Goal: Transaction & Acquisition: Book appointment/travel/reservation

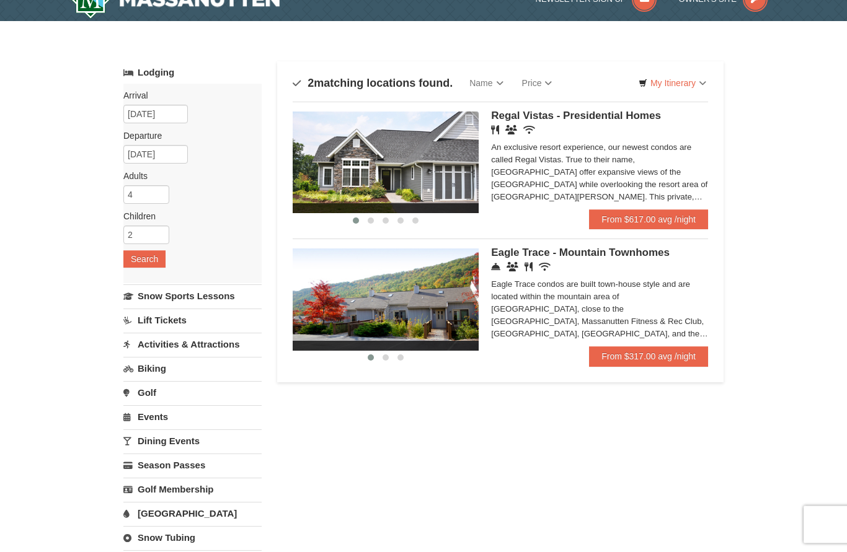
scroll to position [11, 0]
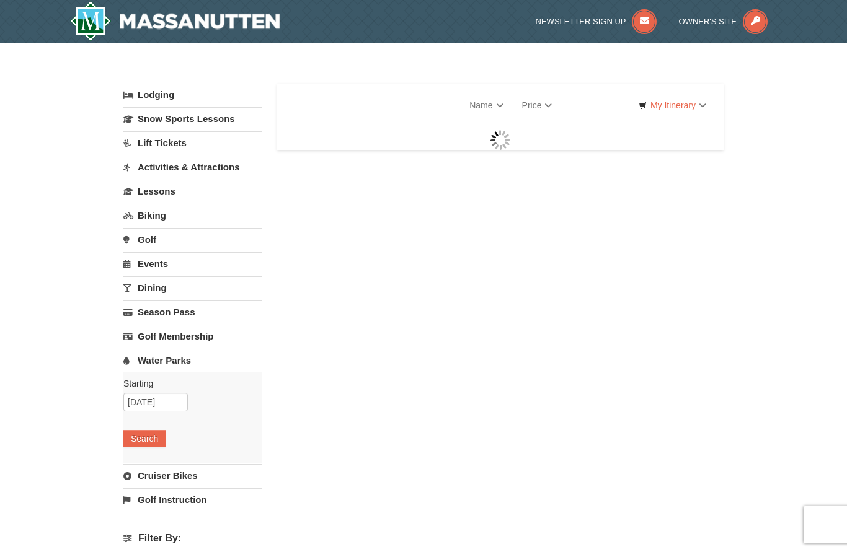
select select "10"
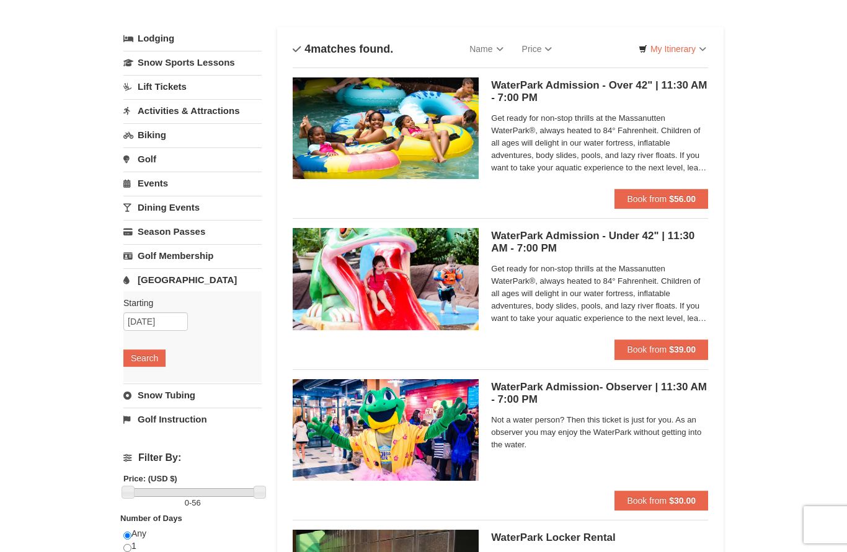
scroll to position [54, 0]
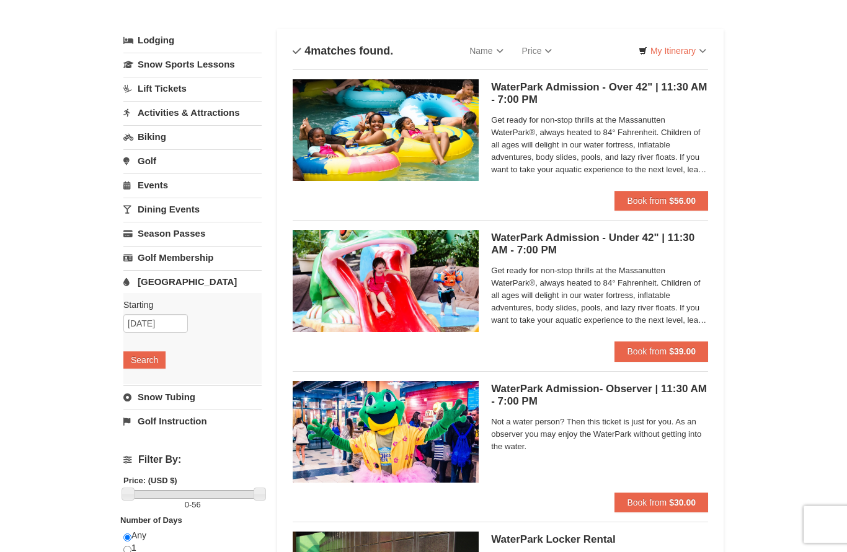
click at [722, 451] on div "Sort By Name Name (A to Z) Name (Z to A) Price Price (Low to High) Price (High …" at bounding box center [500, 355] width 446 height 650
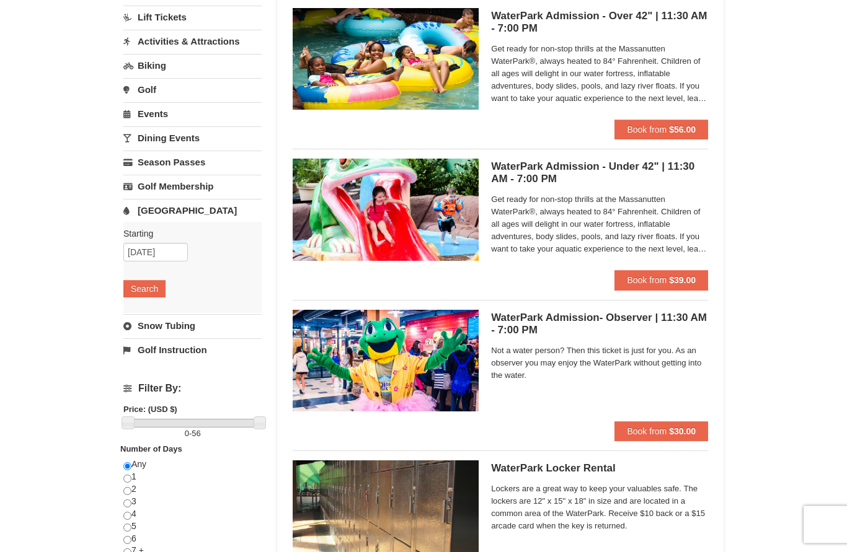
scroll to position [127, 0]
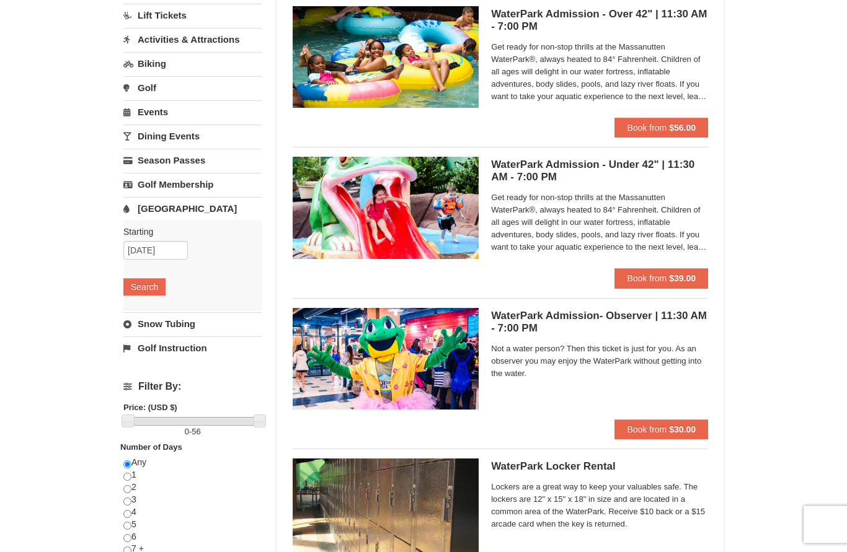
click at [671, 237] on span "Get ready for non-stop thrills at the Massanutten WaterPark®, always heated to …" at bounding box center [599, 223] width 217 height 62
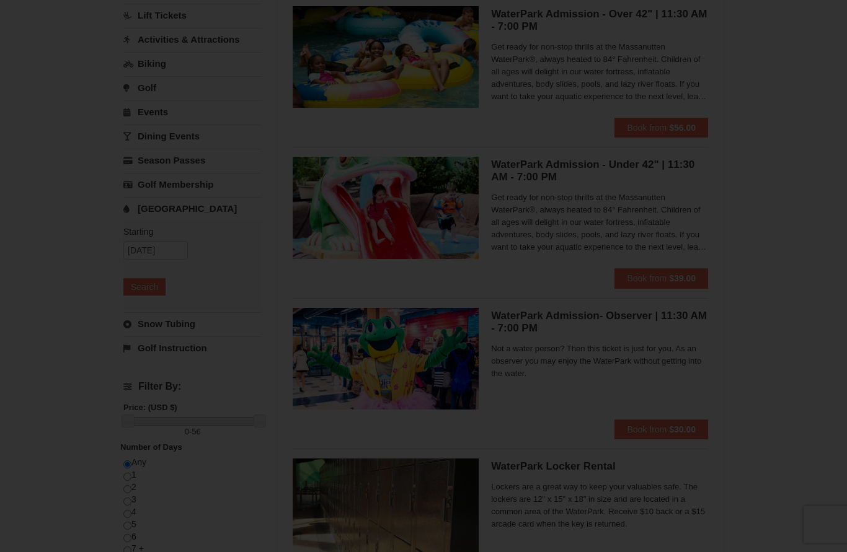
scroll to position [128, 0]
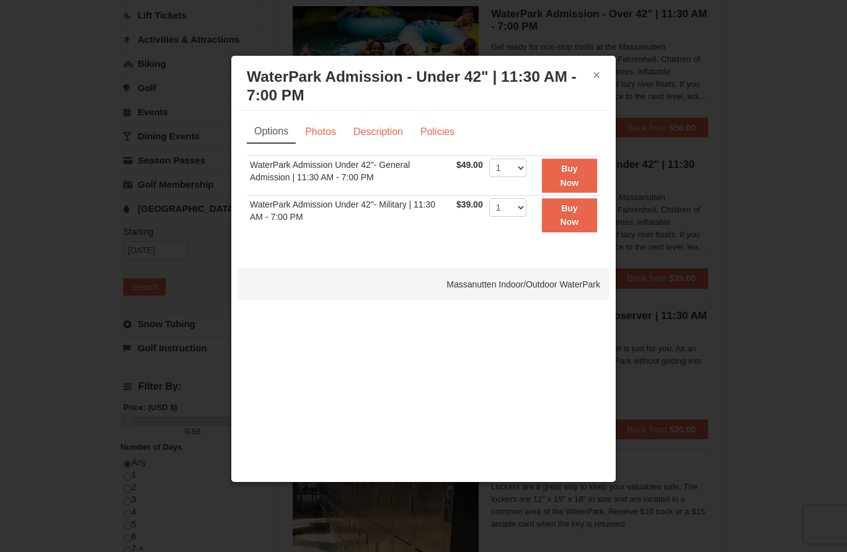
click at [599, 81] on button "×" at bounding box center [596, 75] width 7 height 12
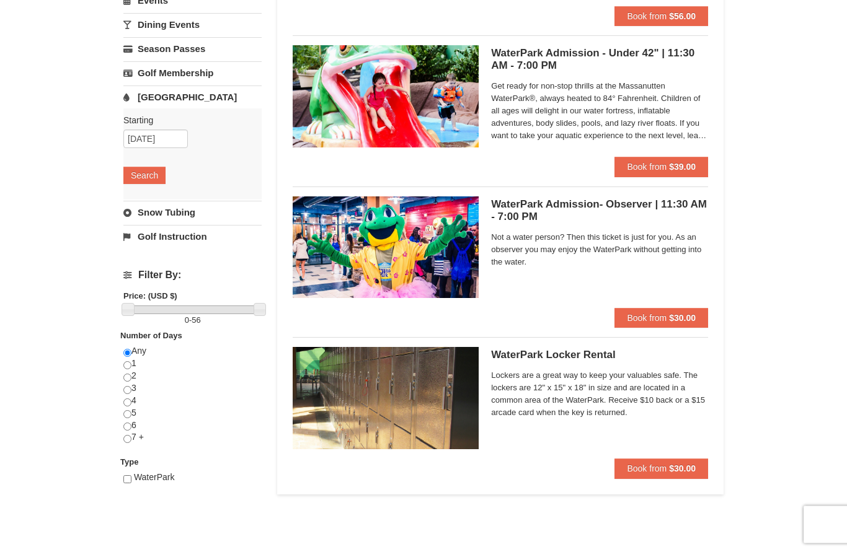
scroll to position [243, 0]
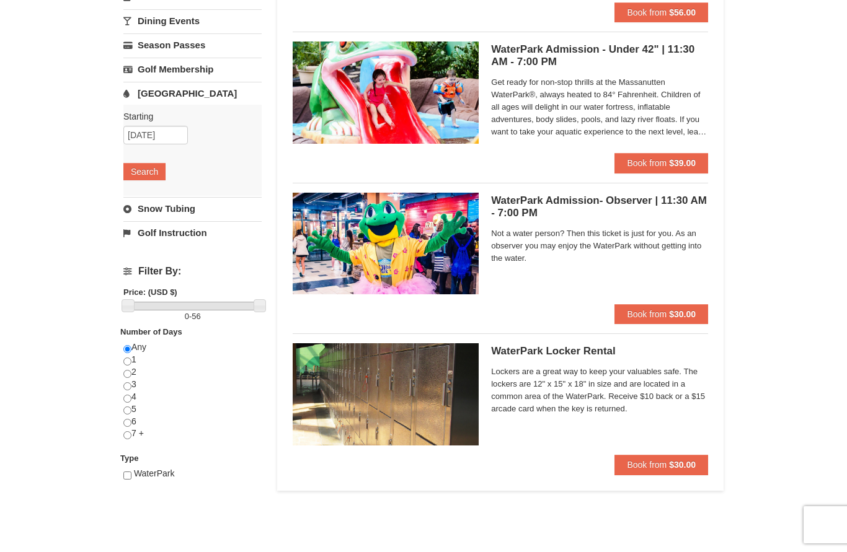
click at [748, 433] on div "× Categories List Filter My Itinerary Questions? 1-540-289-9441 Lodging Arrival…" at bounding box center [423, 171] width 847 height 742
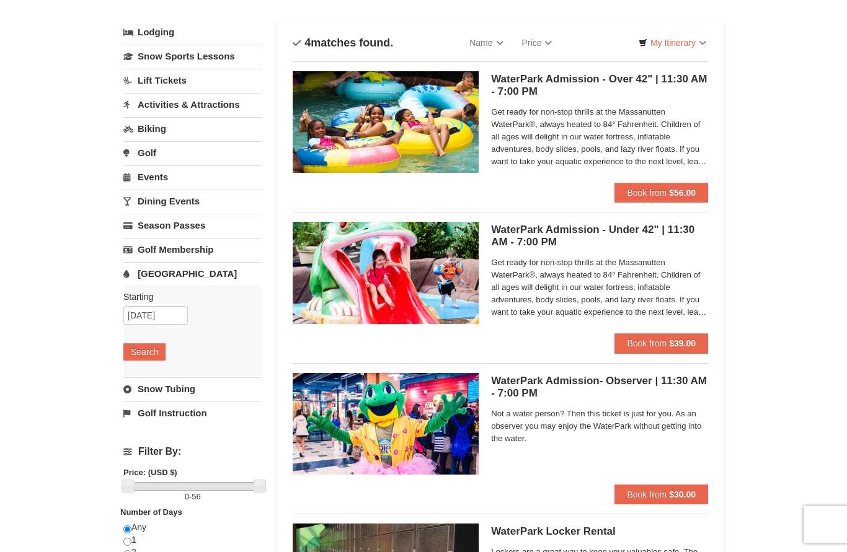
scroll to position [0, 0]
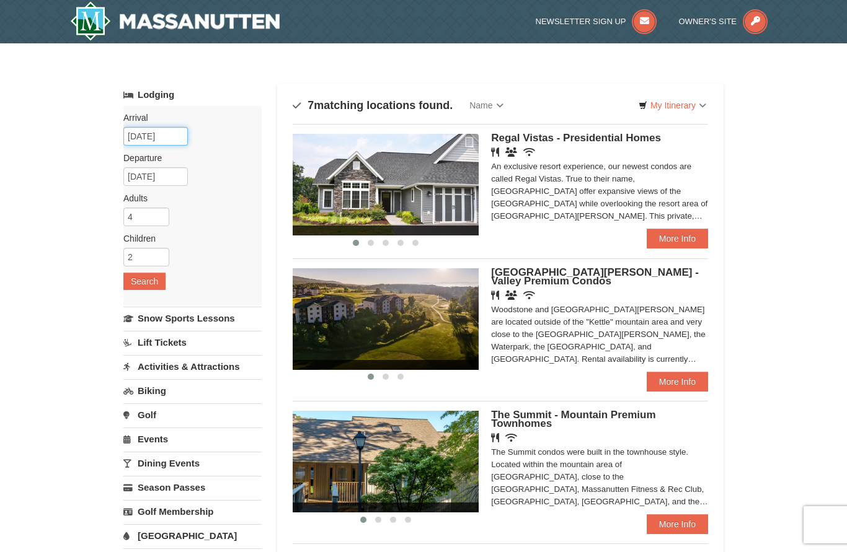
click at [173, 138] on input "[DATE]" at bounding box center [155, 136] width 64 height 19
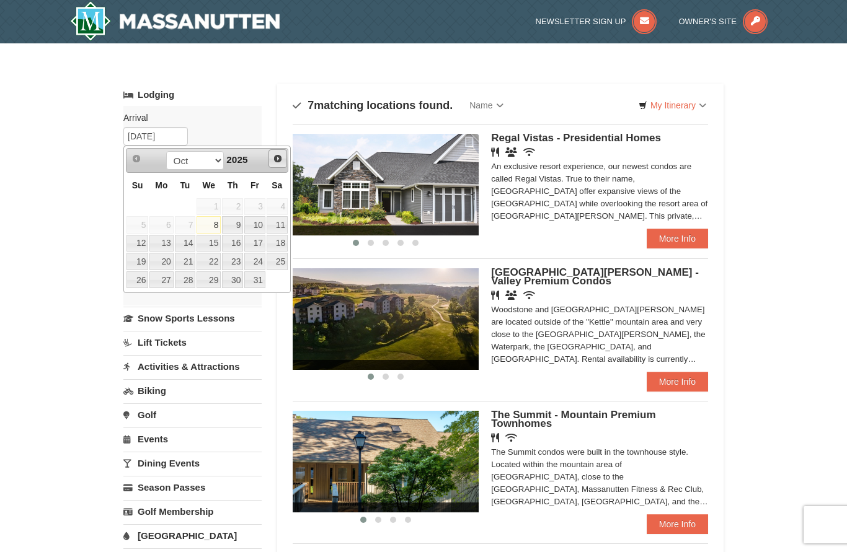
click at [280, 161] on span "Next" at bounding box center [278, 159] width 10 height 10
click at [283, 162] on span "Next" at bounding box center [278, 159] width 10 height 10
click at [263, 262] on link "26" at bounding box center [254, 261] width 21 height 17
type input "[DATE]"
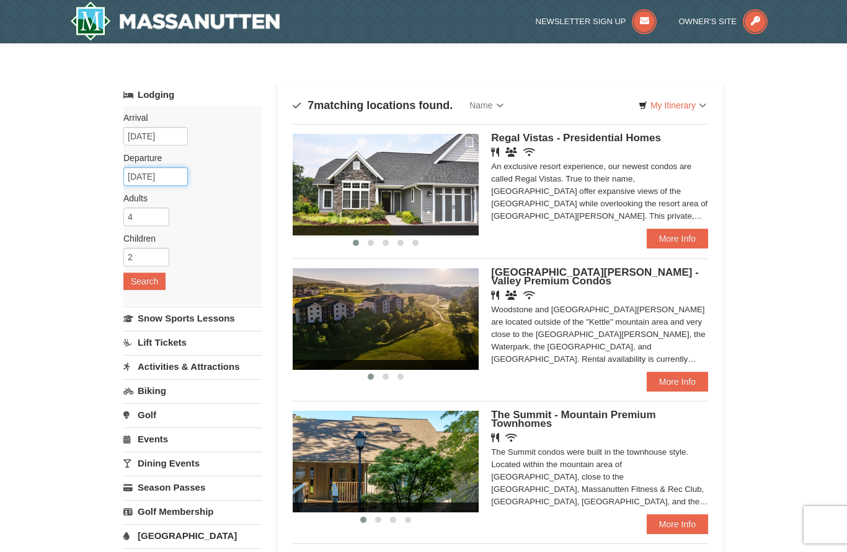
click at [175, 180] on input "[DATE]" at bounding box center [155, 176] width 64 height 19
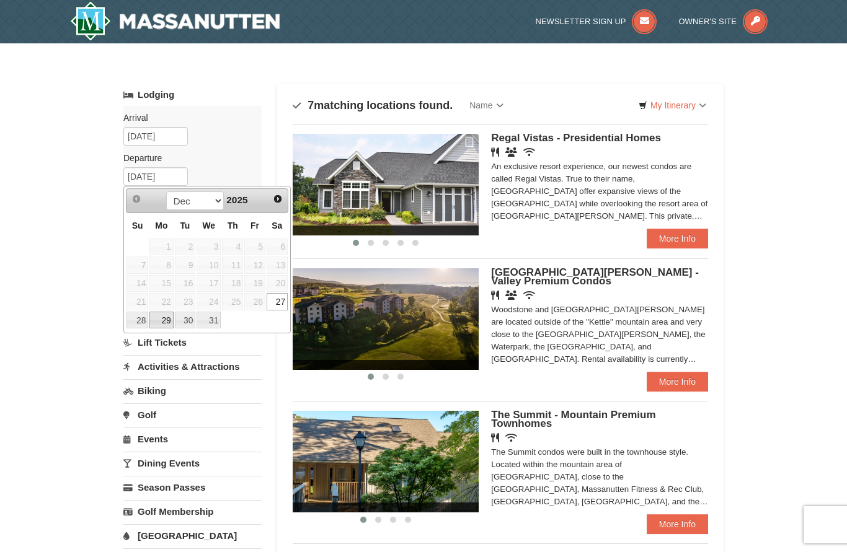
click at [169, 324] on link "29" at bounding box center [161, 320] width 24 height 17
type input "[DATE]"
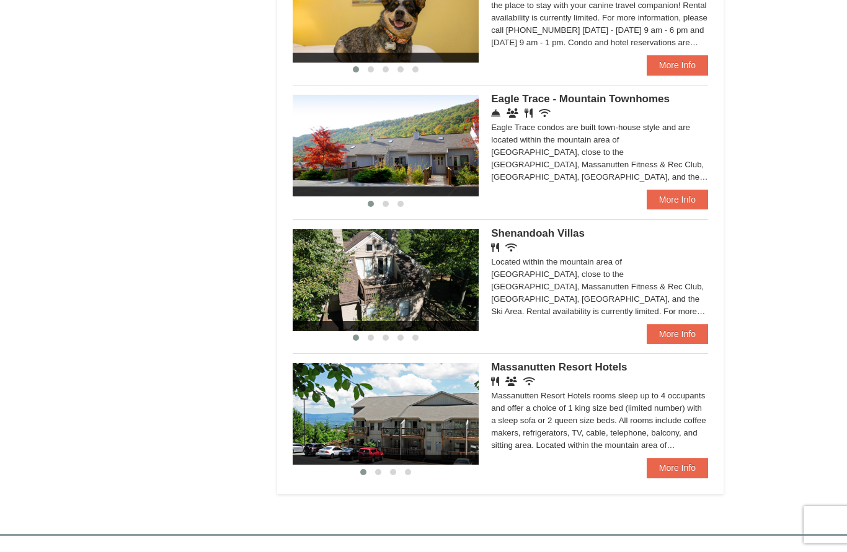
scroll to position [594, 0]
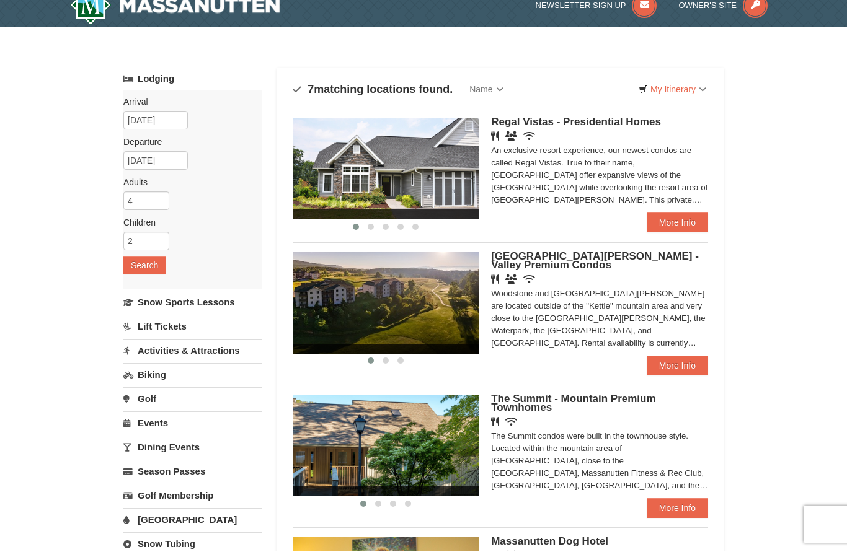
scroll to position [16, 0]
click at [681, 364] on link "More Info" at bounding box center [677, 366] width 61 height 20
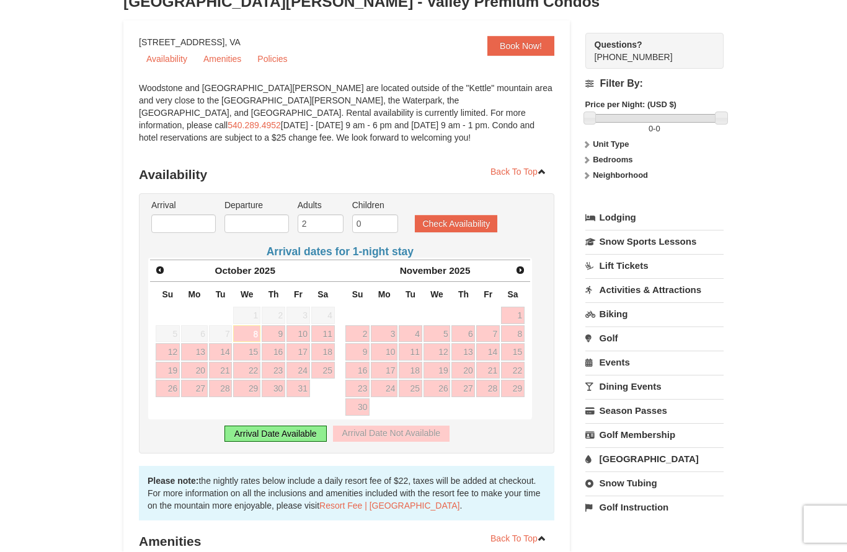
scroll to position [100, 0]
